Goal: Transaction & Acquisition: Purchase product/service

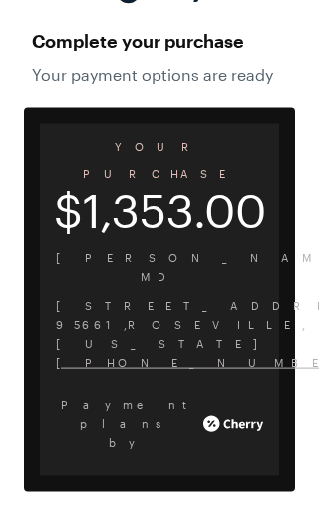
scroll to position [71, 0]
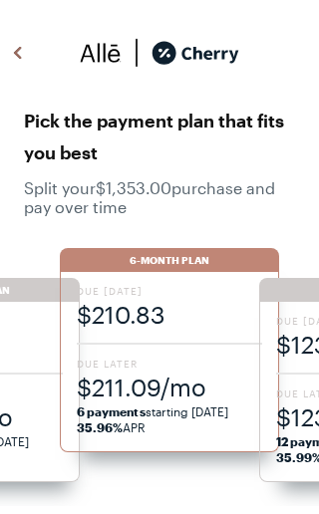
click at [160, 378] on span "$211.09/mo" at bounding box center [169, 387] width 185 height 33
click at [168, 254] on div "6-Month Plan" at bounding box center [169, 260] width 219 height 24
click at [135, 312] on span "$210.83" at bounding box center [169, 314] width 185 height 33
click at [168, 346] on div "Due [DATE] $210.83 Due Later $211.09/mo 6 payments starting [DATE] 35.96% APR" at bounding box center [169, 362] width 219 height 180
click at [161, 397] on span "$211.09/mo" at bounding box center [169, 387] width 185 height 33
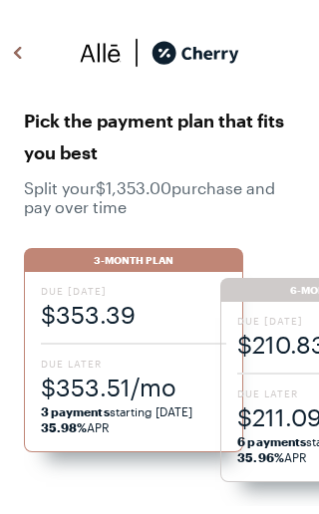
click at [109, 414] on strong "3 payments" at bounding box center [75, 412] width 69 height 14
click at [139, 400] on span "$353.51/mo" at bounding box center [133, 387] width 185 height 33
click at [126, 405] on span "3 payments starting [DATE] 35.98% APR" at bounding box center [133, 420] width 185 height 32
click at [157, 255] on div "3-Month Plan" at bounding box center [133, 260] width 219 height 24
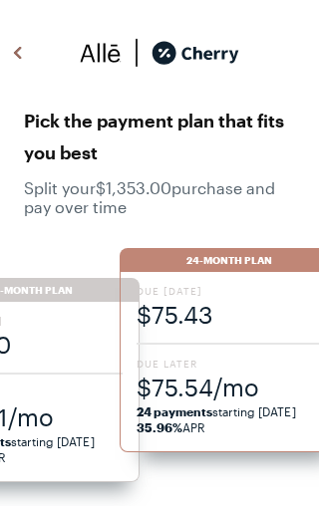
click at [20, 54] on img at bounding box center [18, 53] width 24 height 30
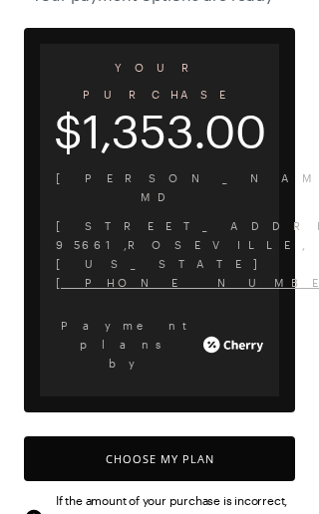
scroll to position [159, 0]
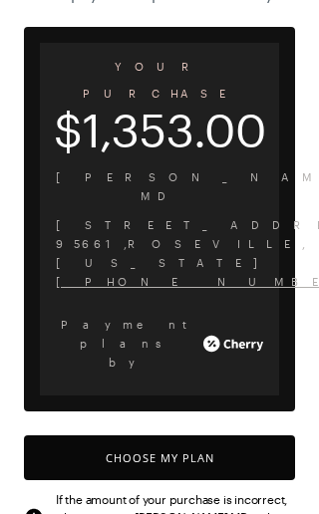
click at [201, 436] on button "Choose My Plan" at bounding box center [159, 458] width 271 height 45
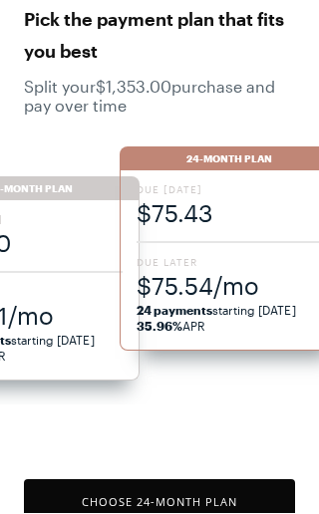
scroll to position [100, 0]
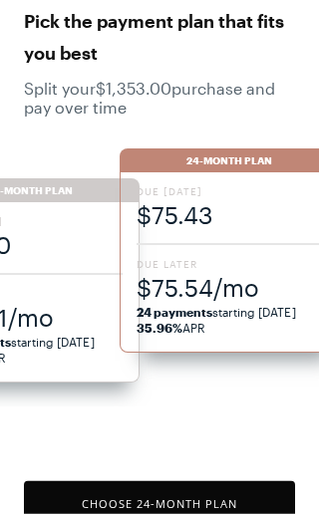
click at [169, 513] on button "Choose 24 -Month Plan" at bounding box center [159, 504] width 271 height 45
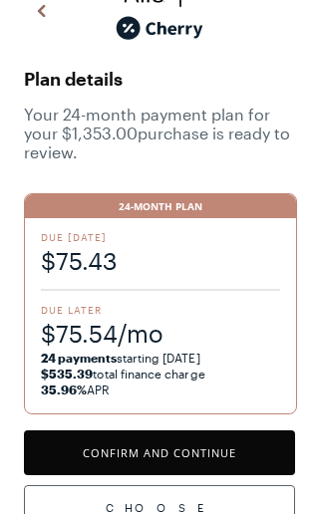
scroll to position [41, 0]
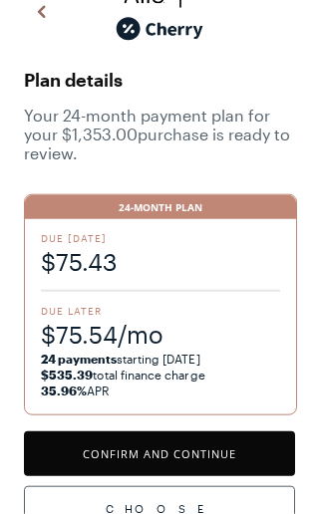
click at [191, 450] on button "Confirm and Continue" at bounding box center [159, 454] width 271 height 45
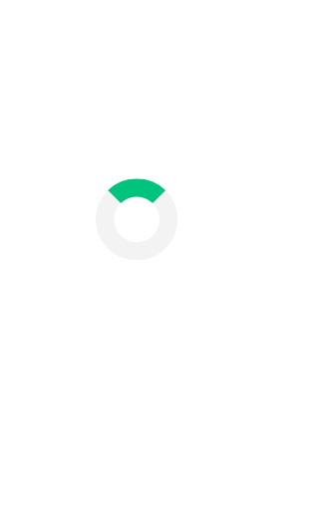
scroll to position [87, 0]
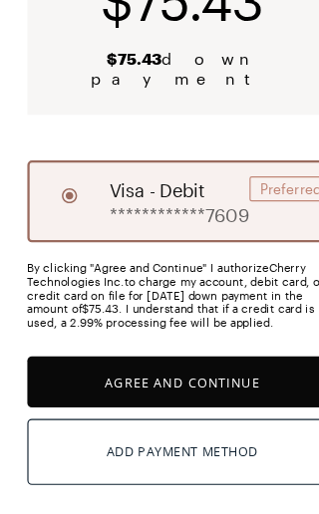
scroll to position [200, 0]
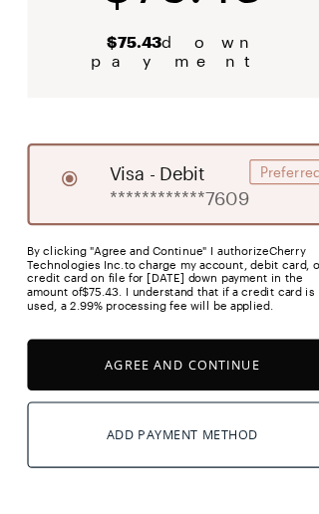
click at [196, 362] on button "Agree and Continue" at bounding box center [159, 384] width 271 height 45
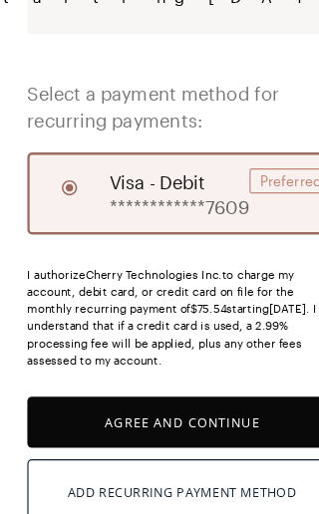
scroll to position [286, 0]
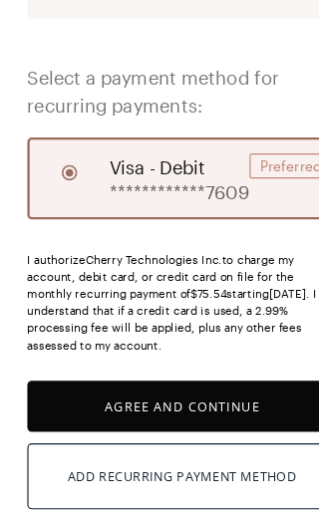
click at [229, 199] on div "Preferred" at bounding box center [254, 210] width 73 height 22
click at [189, 399] on button "Agree and Continue" at bounding box center [159, 421] width 271 height 45
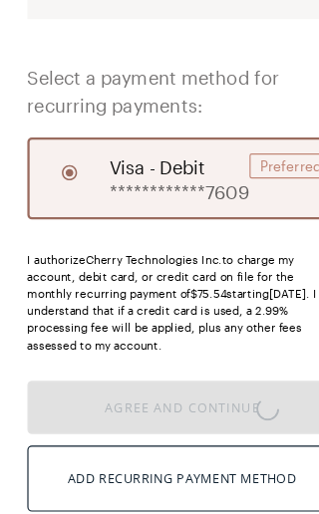
scroll to position [287, 0]
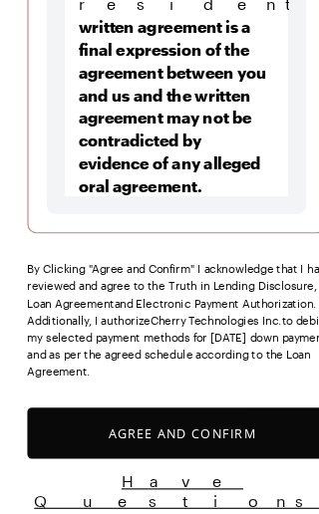
scroll to position [467, 0]
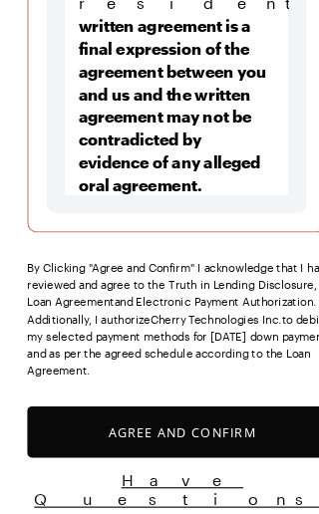
click at [171, 421] on button "Agree and Confirm" at bounding box center [159, 443] width 271 height 45
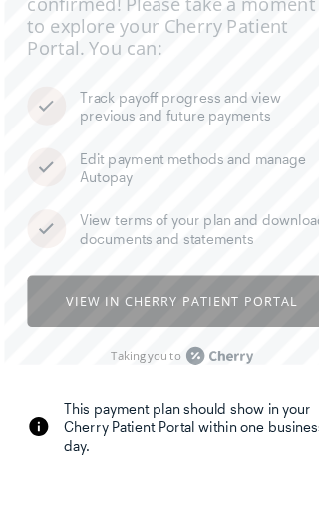
scroll to position [147, 0]
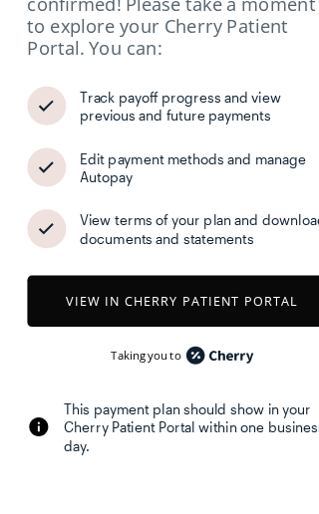
click at [180, 306] on button "View in Cherry patient portal" at bounding box center [159, 328] width 271 height 45
